Goal: Task Accomplishment & Management: Use online tool/utility

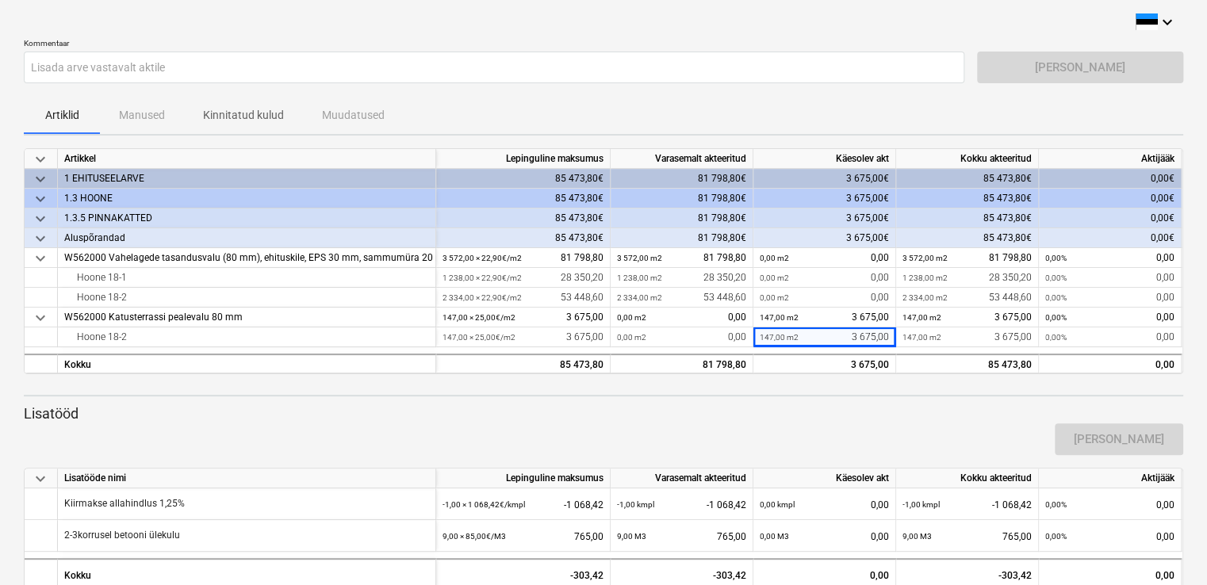
click at [787, 423] on div "[PERSON_NAME]" at bounding box center [603, 439] width 1172 height 44
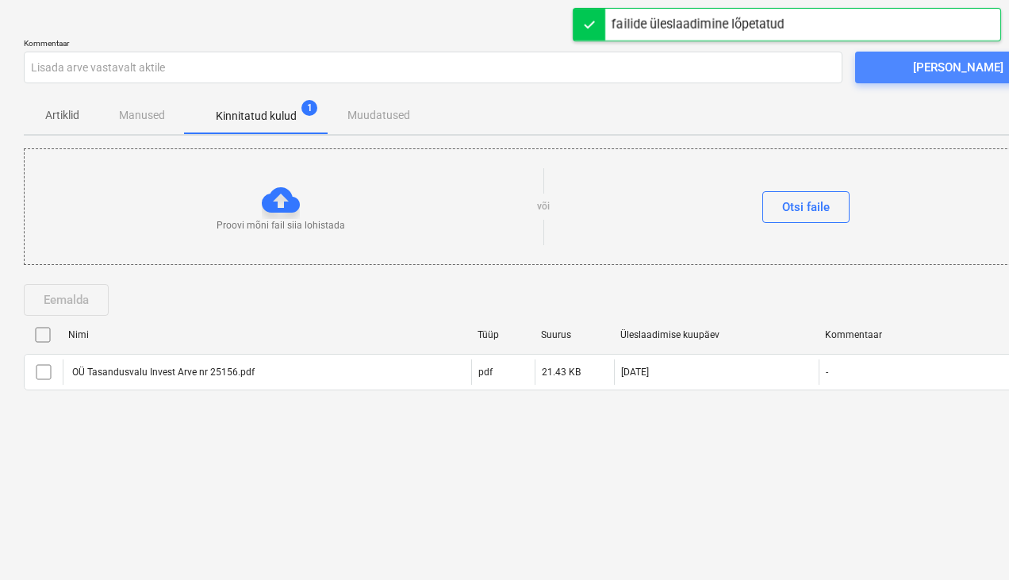
click at [926, 66] on span "[PERSON_NAME]" at bounding box center [958, 67] width 168 height 21
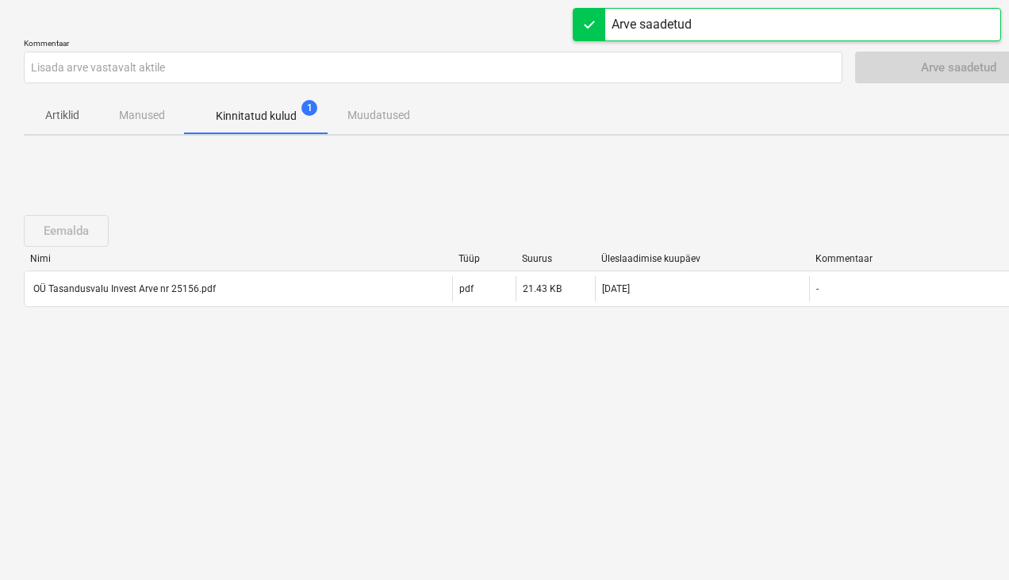
click at [305, 101] on span "1" at bounding box center [309, 108] width 16 height 16
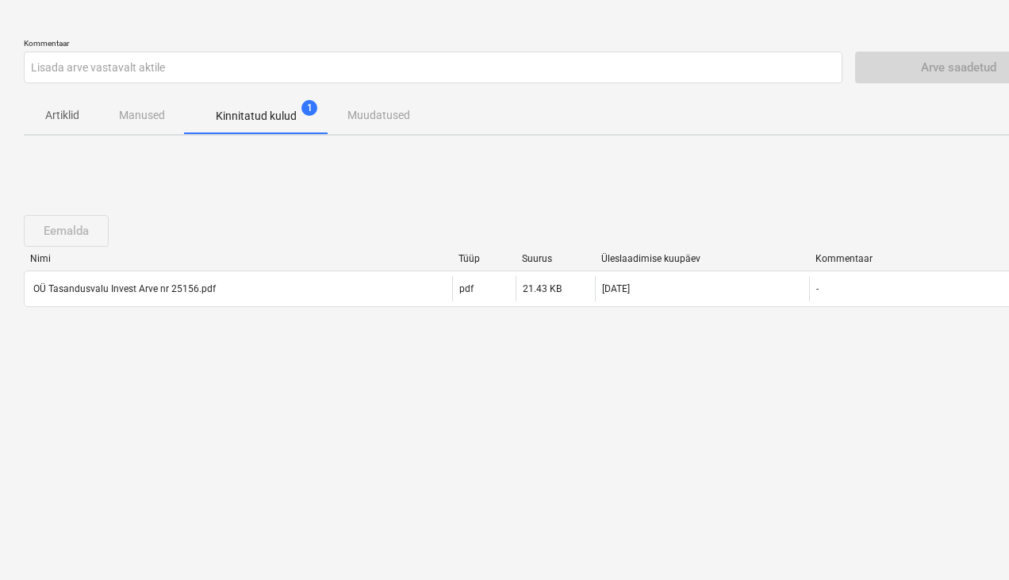
click at [283, 126] on span "Kinnitatud kulud 1" at bounding box center [256, 115] width 144 height 29
